Goal: Task Accomplishment & Management: Use online tool/utility

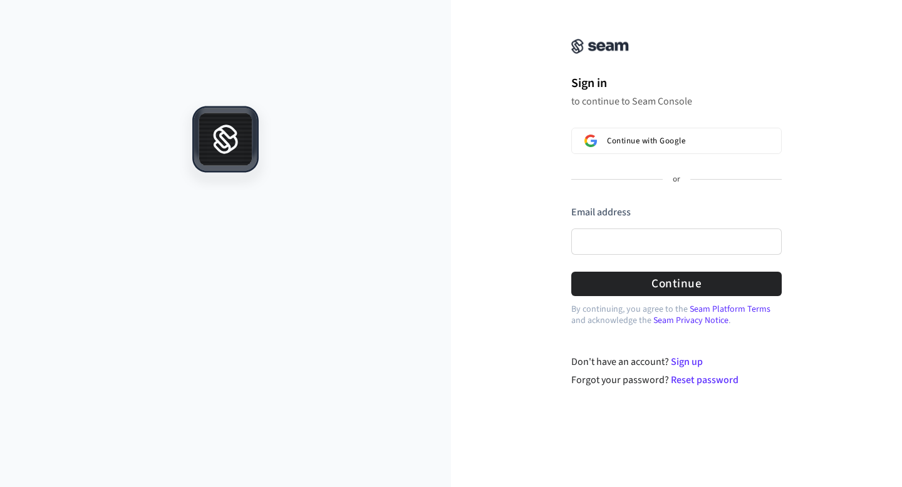
click at [497, 197] on div "Sign in to continue to Seam Console Continue with Google or Email address Passw…" at bounding box center [676, 201] width 451 height 373
click at [502, 79] on div "Sign in to continue to Seam Console Continue with Google or Email address Passw…" at bounding box center [676, 201] width 451 height 373
click at [610, 247] on input "Email address" at bounding box center [676, 242] width 210 height 26
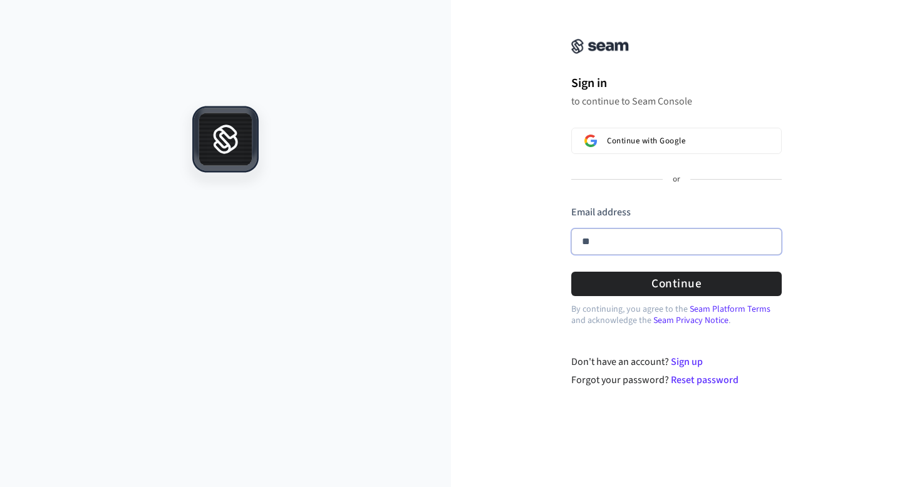
type input "*"
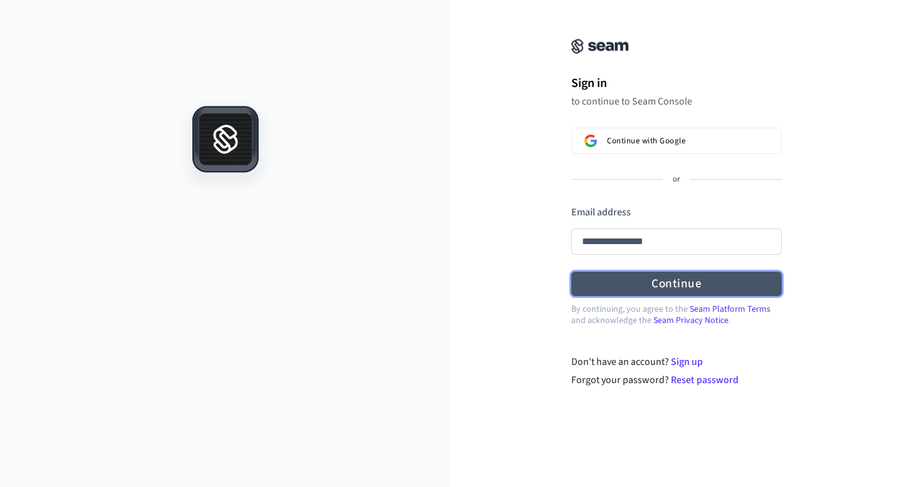
click at [735, 288] on button "Continue" at bounding box center [676, 284] width 210 height 24
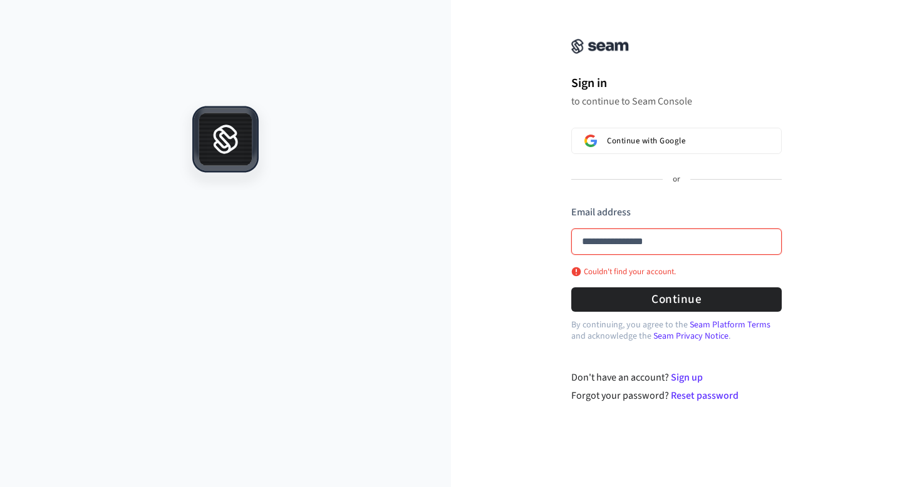
click at [686, 242] on input "**********" at bounding box center [676, 242] width 210 height 26
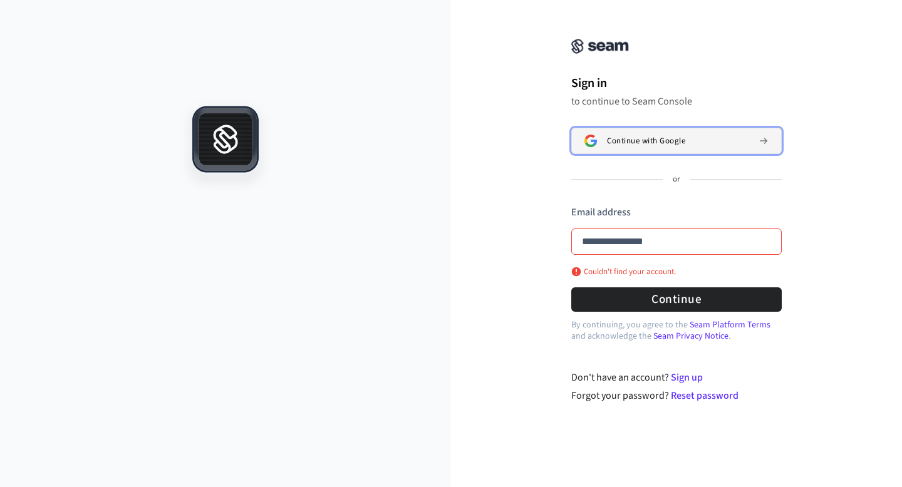
click at [680, 138] on span "Continue with Google" at bounding box center [646, 141] width 78 height 10
type input "**********"
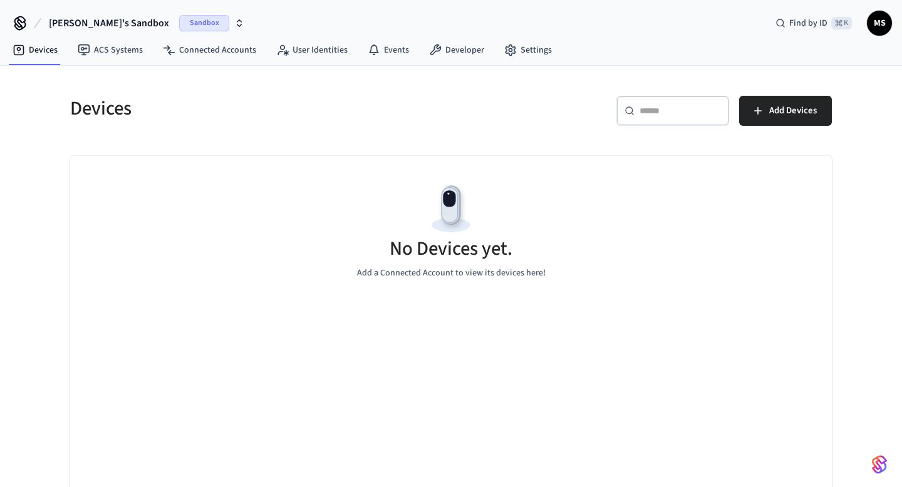
click at [643, 59] on div "Devices ACS Systems Connected Accounts User Identities Events Developer Settings" at bounding box center [451, 50] width 902 height 29
click at [388, 100] on h5 "Devices" at bounding box center [256, 109] width 373 height 26
click at [334, 105] on h5 "Devices" at bounding box center [256, 109] width 373 height 26
click at [384, 44] on link "Events" at bounding box center [388, 50] width 61 height 23
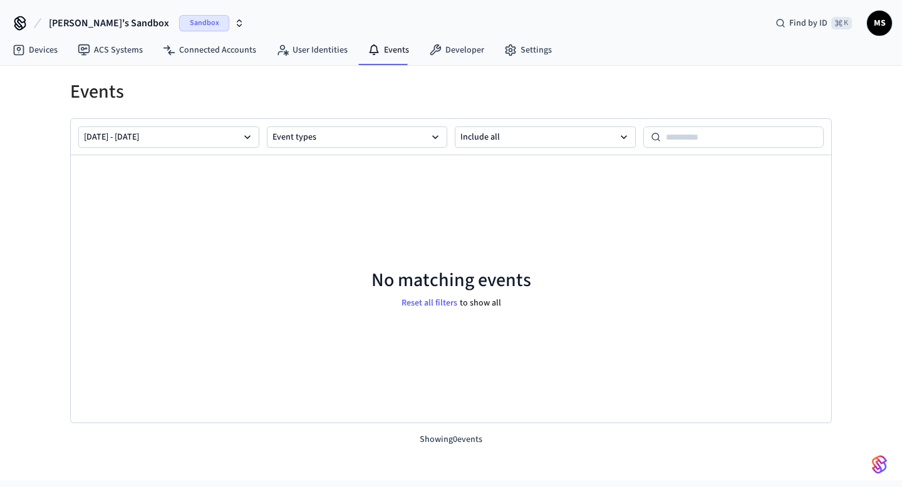
click at [280, 90] on h1 "Events" at bounding box center [451, 92] width 762 height 23
click at [39, 52] on link "Devices" at bounding box center [35, 50] width 65 height 23
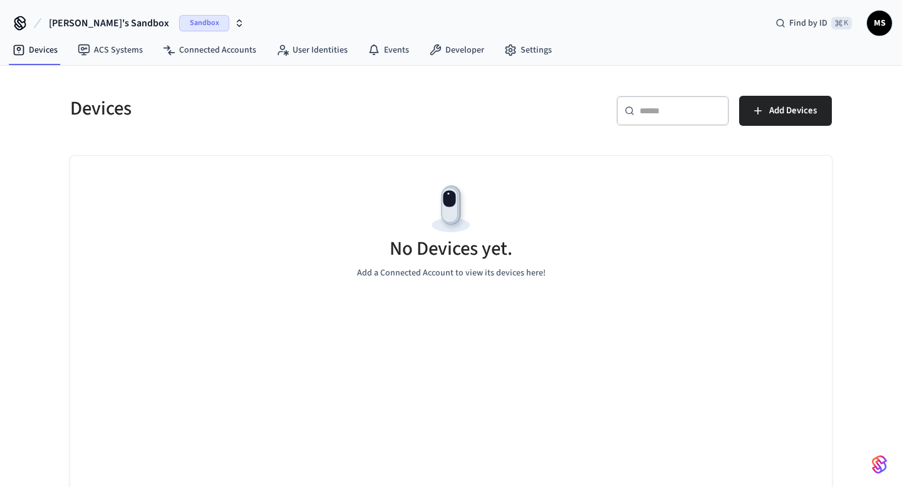
click at [234, 24] on icon "button" at bounding box center [239, 23] width 10 height 10
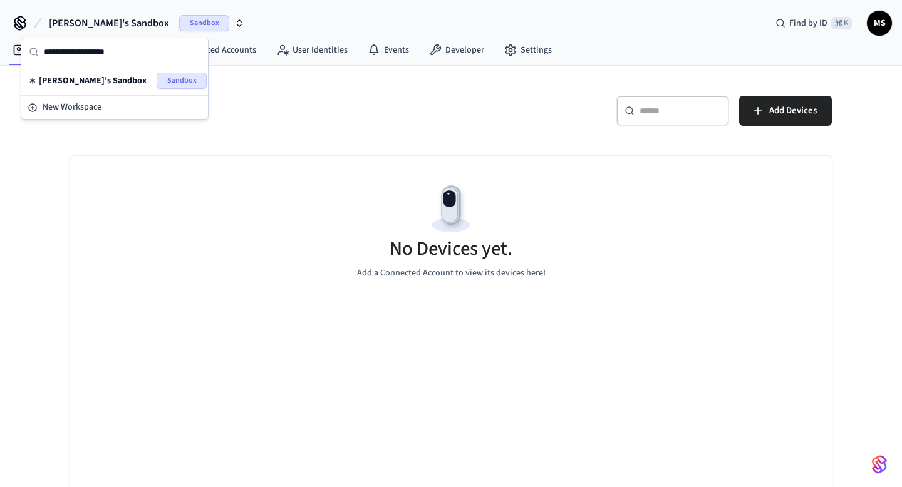
click at [360, 159] on div "No Devices yet. Add a Connected Account to view its devices here!" at bounding box center [451, 230] width 762 height 149
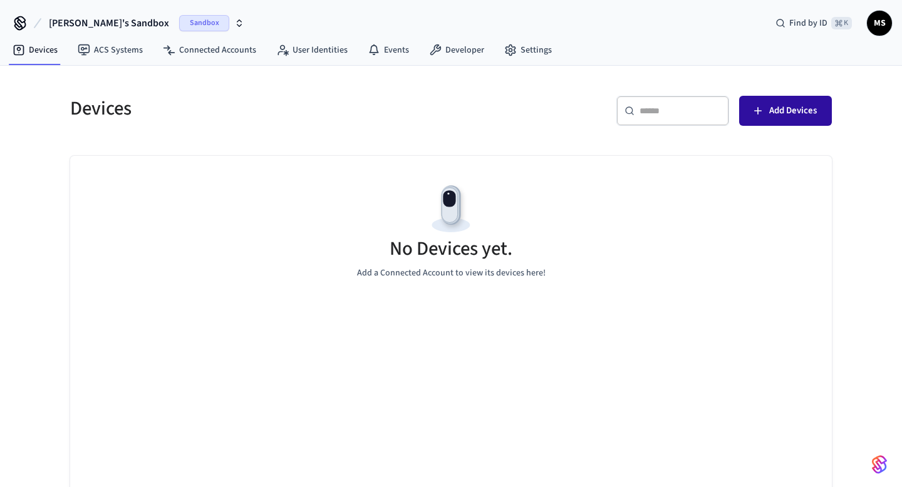
click at [758, 106] on icon "button" at bounding box center [758, 111] width 13 height 13
